Goal: Information Seeking & Learning: Learn about a topic

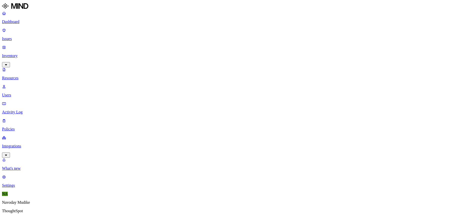
click at [16, 28] on link "Issues" at bounding box center [226, 34] width 449 height 13
click at [25, 28] on link "Issues" at bounding box center [226, 34] width 449 height 13
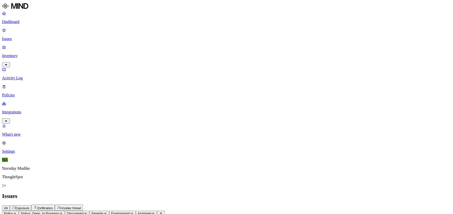
click at [271, 205] on div "All Exposure Exfiltration Insider threat" at bounding box center [226, 208] width 449 height 6
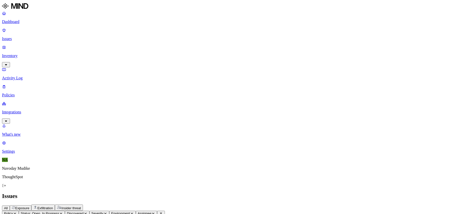
scroll to position [117, 0]
